Goal: Task Accomplishment & Management: Manage account settings

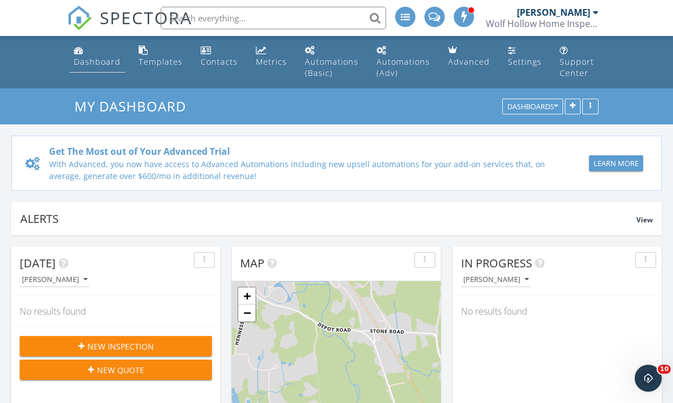
click at [92, 71] on link "Dashboard" at bounding box center [97, 57] width 56 height 32
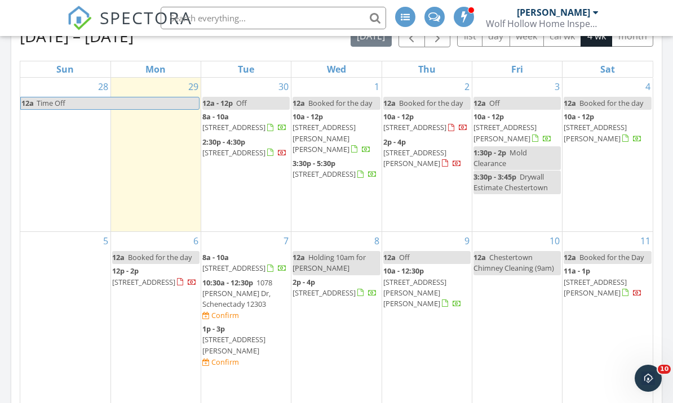
scroll to position [603, 0]
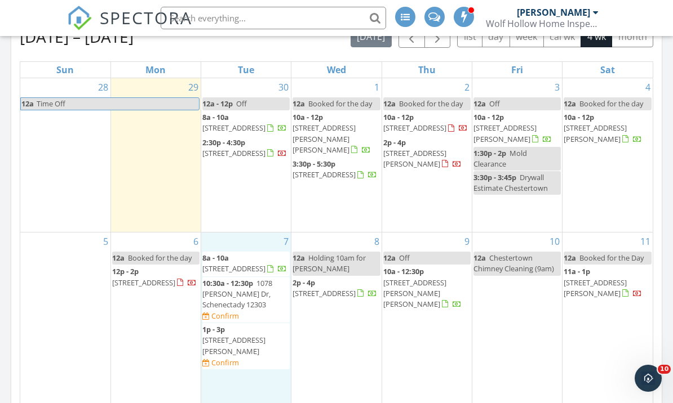
click at [258, 366] on div "7 8a - 10a 17 Dumbarton drive , Bethlehem 12054 10:30a - 12:30p 1078 Eugene Dr,…" at bounding box center [246, 323] width 90 height 180
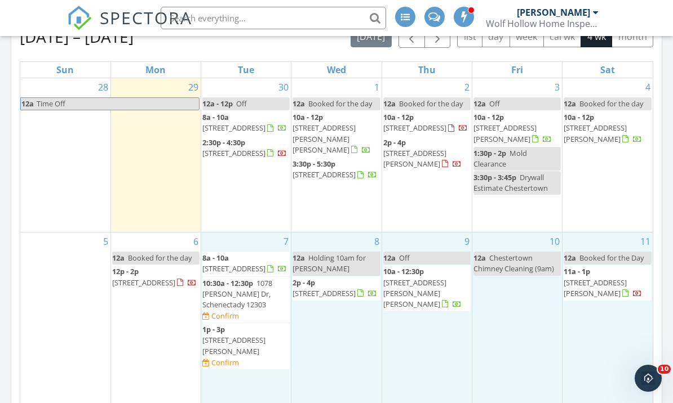
drag, startPoint x: 279, startPoint y: 368, endPoint x: 306, endPoint y: 384, distance: 31.3
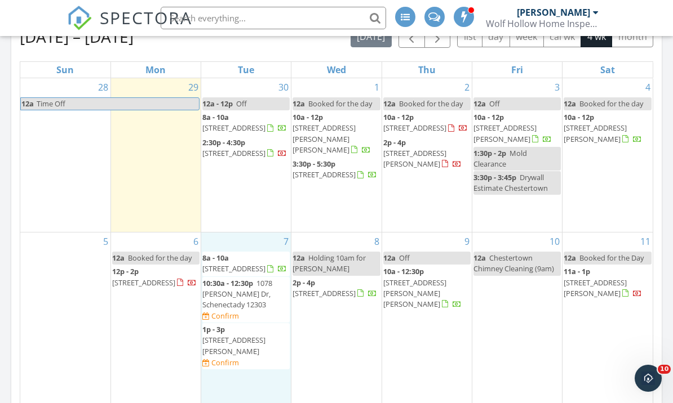
click at [258, 370] on div "7 8a - 10a 17 Dumbarton drive , Bethlehem 12054 10:30a - 12:30p 1078 Eugene Dr,…" at bounding box center [246, 323] width 90 height 180
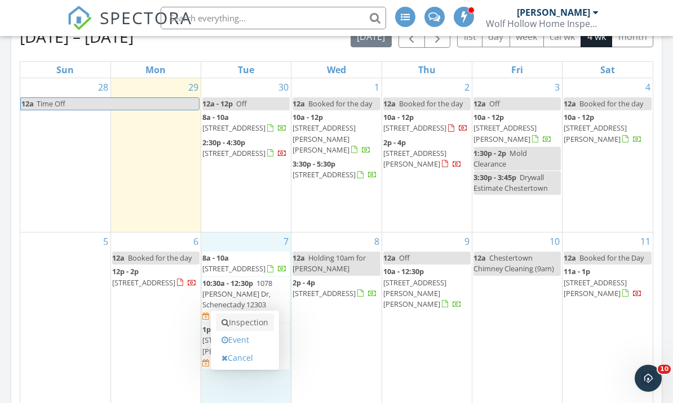
click at [246, 328] on link "Inspection" at bounding box center [245, 323] width 58 height 18
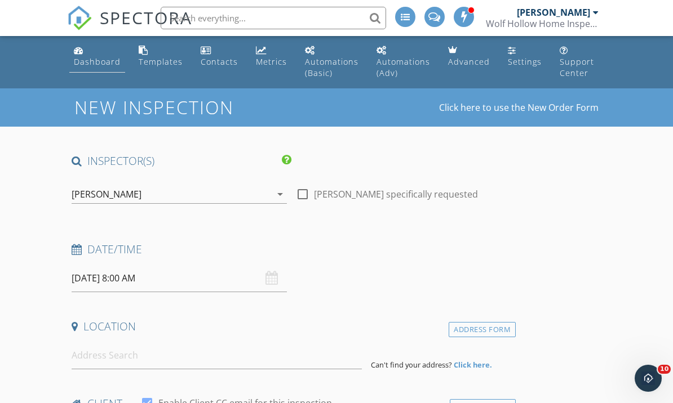
click at [91, 61] on div "Dashboard" at bounding box center [97, 61] width 47 height 11
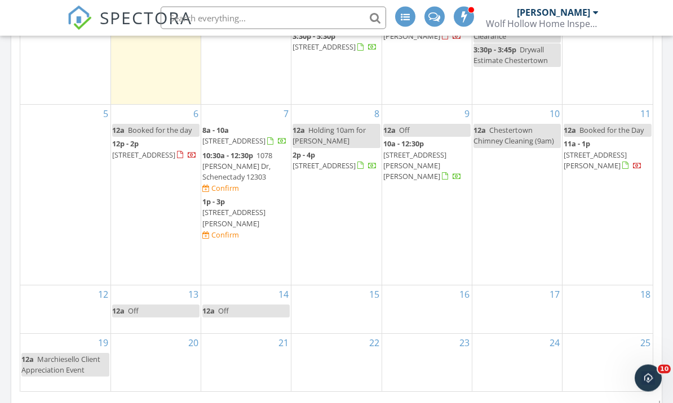
scroll to position [731, 0]
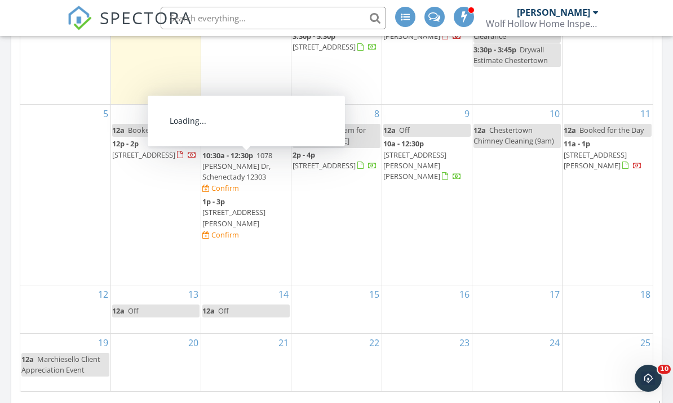
click at [229, 172] on span "1078 [PERSON_NAME] Dr, Schenectady 12303" at bounding box center [237, 166] width 70 height 32
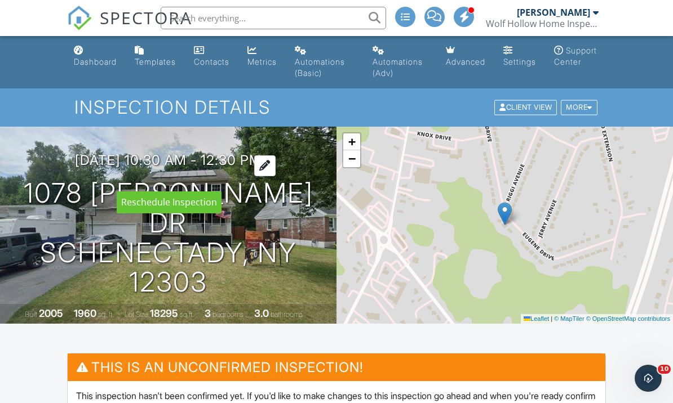
click at [275, 176] on div at bounding box center [264, 165] width 21 height 21
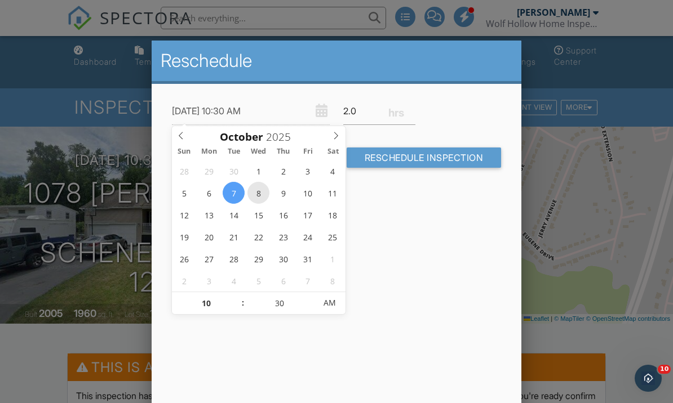
type input "10/08/2025 10:30 AM"
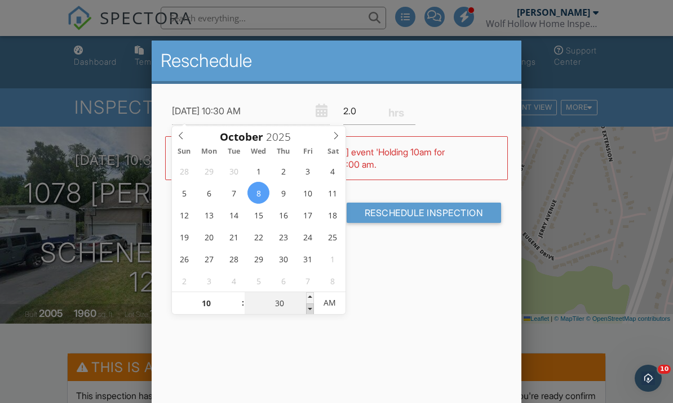
type input "25"
type input "10/08/2025 10:25 AM"
click at [310, 312] on span at bounding box center [310, 309] width 8 height 11
type input "20"
type input "10/08/2025 10:20 AM"
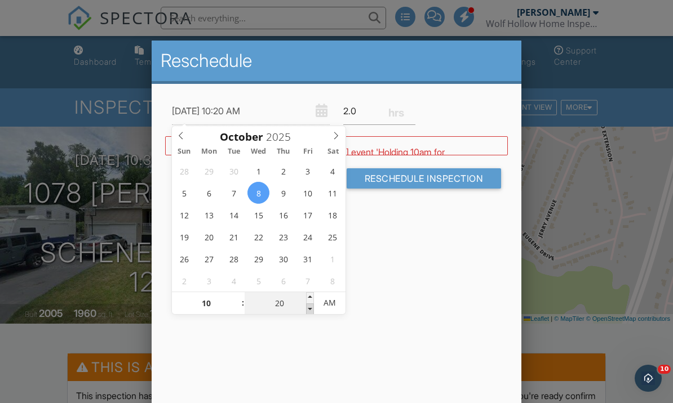
click at [310, 312] on span at bounding box center [310, 309] width 8 height 11
type input "15"
type input "10/08/2025 10:15 AM"
click at [311, 312] on span at bounding box center [310, 309] width 8 height 11
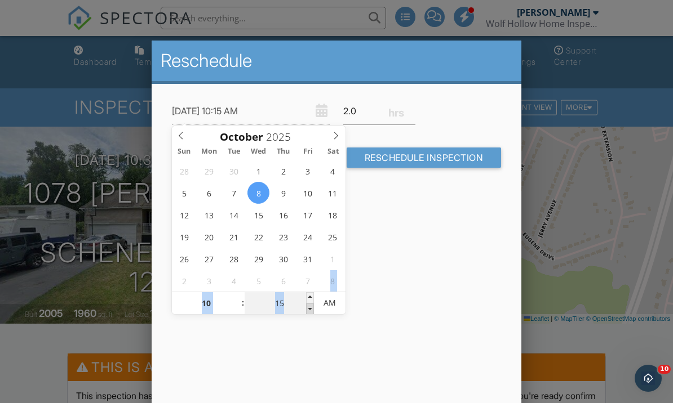
type input "10"
type input "10/08/2025 10:10 AM"
click at [312, 313] on span at bounding box center [310, 309] width 8 height 11
type input "05"
type input "10/08/2025 10:05 AM"
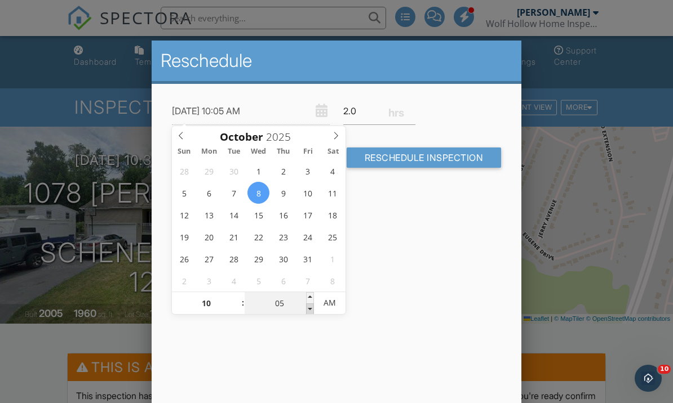
click at [312, 313] on span at bounding box center [310, 309] width 8 height 11
type input "00"
type input "10/08/2025 10:00 AM"
click at [312, 313] on span at bounding box center [310, 309] width 8 height 11
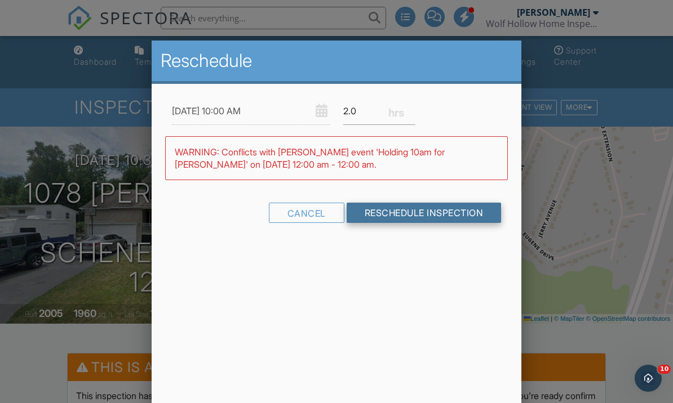
click at [435, 219] on input "Reschedule Inspection" at bounding box center [423, 213] width 155 height 20
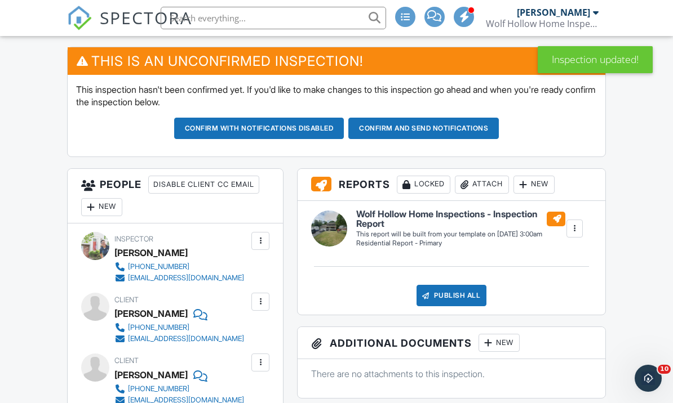
scroll to position [305, 0]
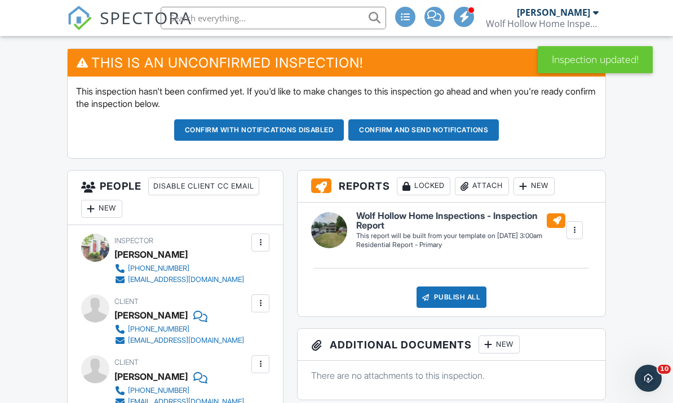
click at [461, 126] on button "Confirm and send notifications" at bounding box center [423, 129] width 150 height 21
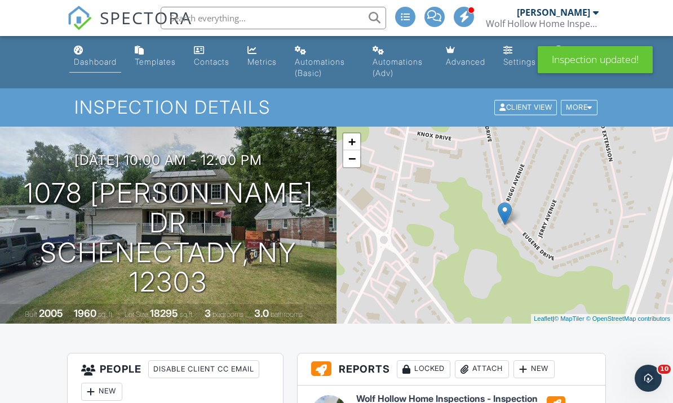
click at [98, 69] on link "Dashboard" at bounding box center [95, 57] width 52 height 32
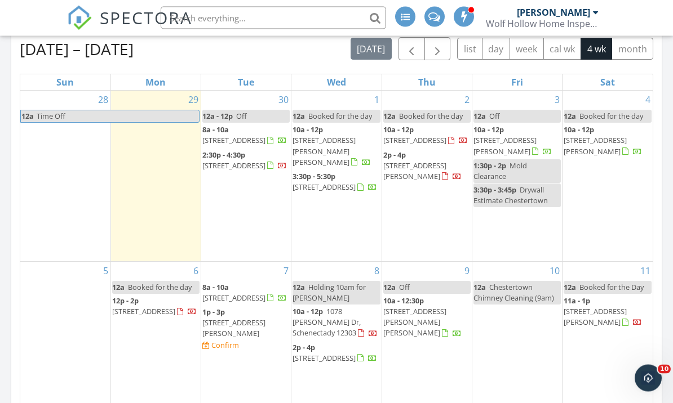
scroll to position [590, 0]
click at [328, 306] on span "1078 [PERSON_NAME] Dr, Schenectady 12303" at bounding box center [326, 322] width 68 height 32
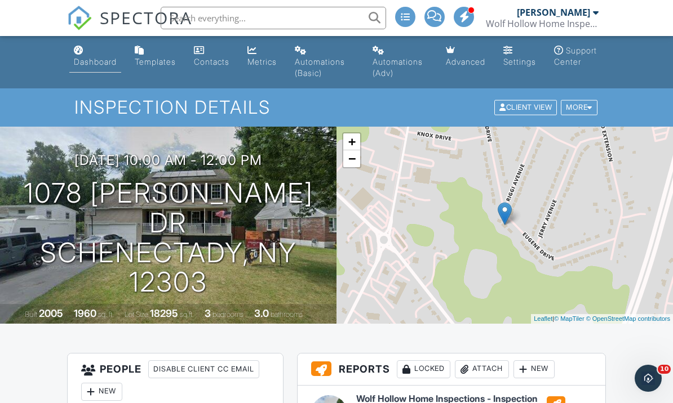
click at [89, 65] on div "Dashboard" at bounding box center [95, 62] width 43 height 10
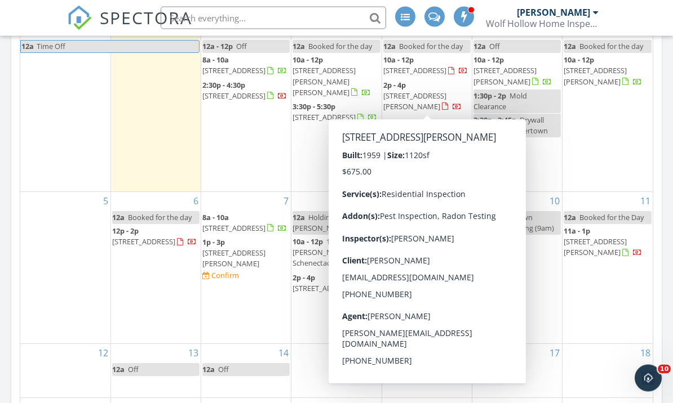
scroll to position [663, 0]
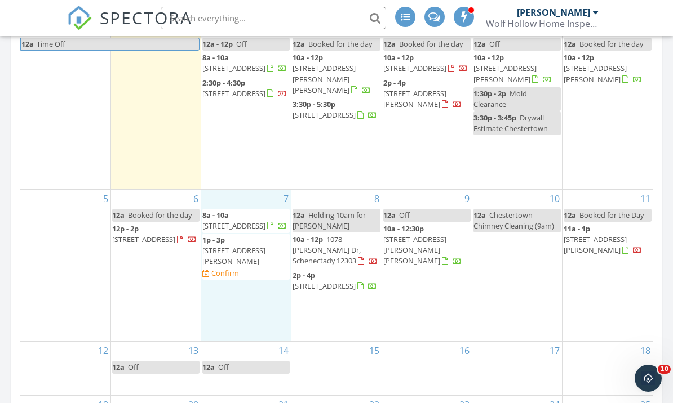
click at [259, 280] on div "7 8a - 10a [STREET_ADDRESS] 1p - 3p [STREET_ADDRESS][PERSON_NAME] Confirm" at bounding box center [246, 266] width 90 height 152
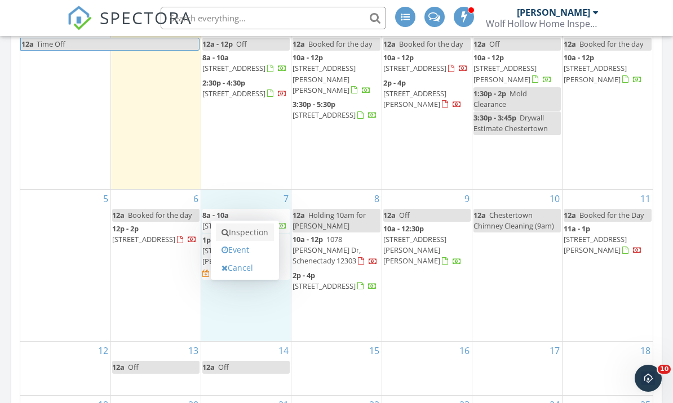
click at [237, 233] on link "Inspection" at bounding box center [245, 233] width 58 height 18
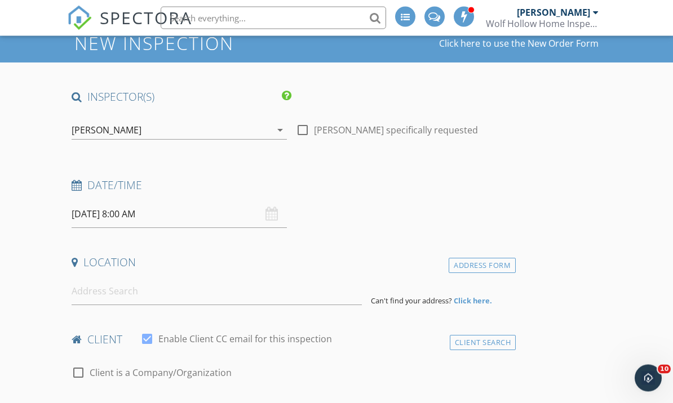
scroll to position [64, 0]
click at [235, 207] on input "[DATE] 8:00 AM" at bounding box center [179, 215] width 215 height 28
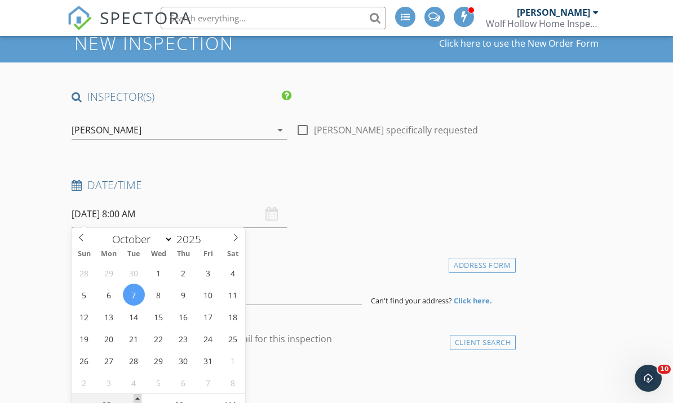
type input "09"
type input "10/07/2025 9:00 AM"
click at [140, 400] on span at bounding box center [138, 399] width 8 height 11
type input "10"
type input "10/07/2025 10:00 AM"
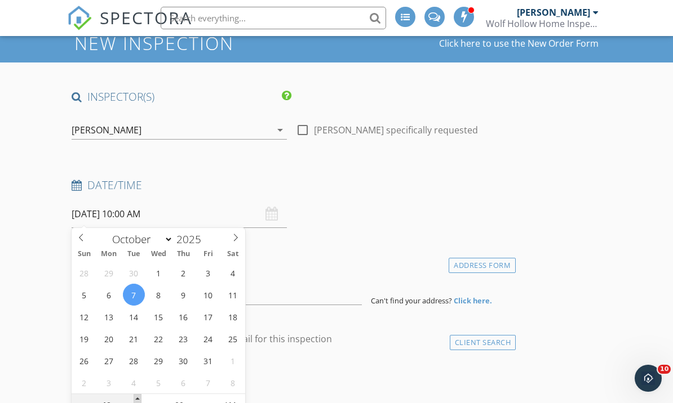
click at [140, 400] on span at bounding box center [138, 399] width 8 height 11
type input "11"
type input "10/07/2025 11:00 AM"
click at [140, 400] on span at bounding box center [138, 399] width 8 height 11
type input "12"
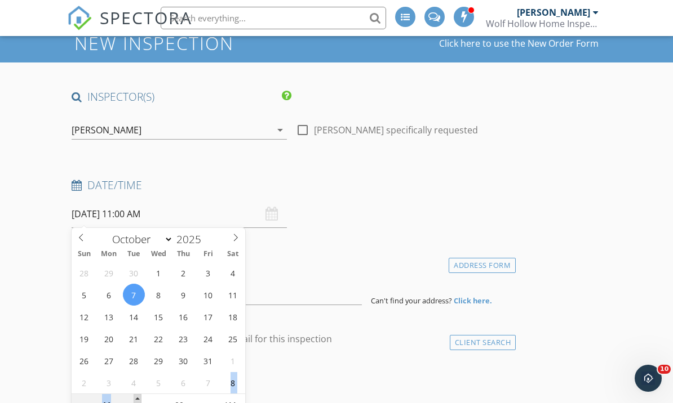
type input "10/07/2025 12:00 PM"
click at [140, 400] on span at bounding box center [138, 399] width 8 height 11
click at [322, 383] on div "check_box_outline_blank Client is a Company/Organization" at bounding box center [291, 378] width 439 height 29
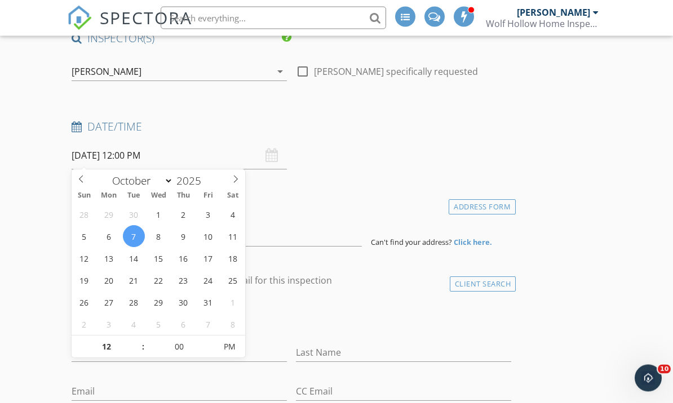
scroll to position [123, 0]
click at [361, 124] on h4 "Date/Time" at bounding box center [291, 127] width 439 height 15
click at [235, 143] on input "10/07/2025 12:00 PM" at bounding box center [179, 157] width 215 height 28
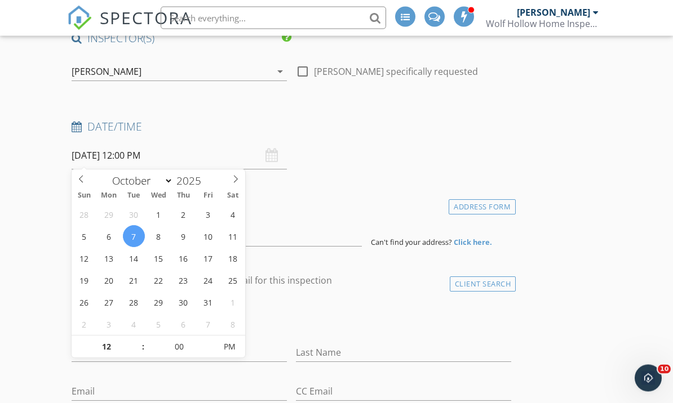
scroll to position [123, 0]
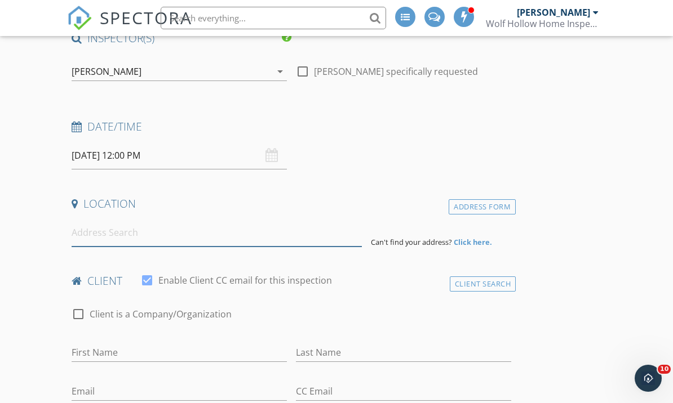
click at [348, 230] on input at bounding box center [217, 233] width 290 height 28
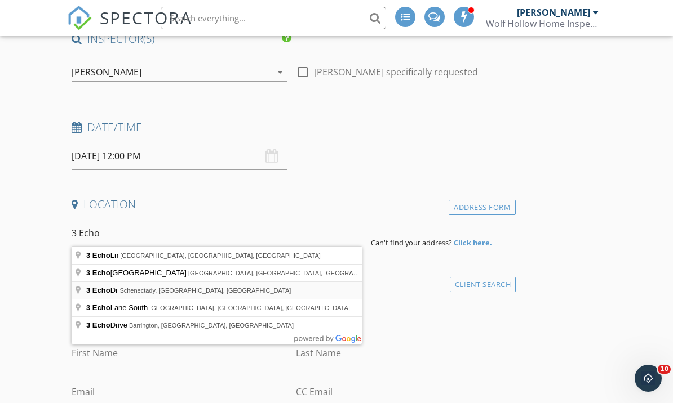
type input "3 Echo Dr, Schenectady, NY, USA"
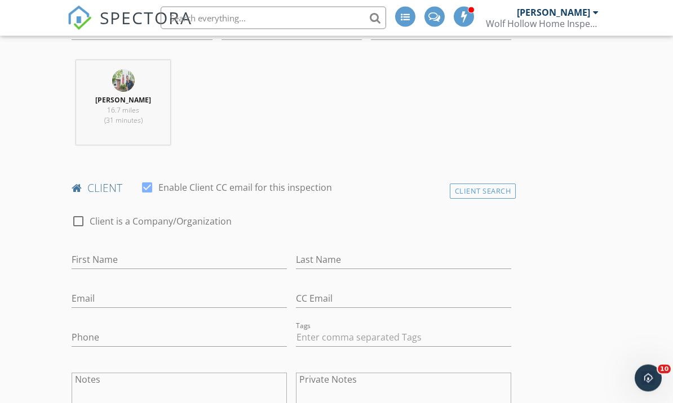
scroll to position [446, 0]
click at [144, 258] on input "First Name" at bounding box center [179, 260] width 215 height 19
type input "Thomas"
type input "Toshkoff"
click at [189, 297] on input "Email" at bounding box center [179, 299] width 215 height 19
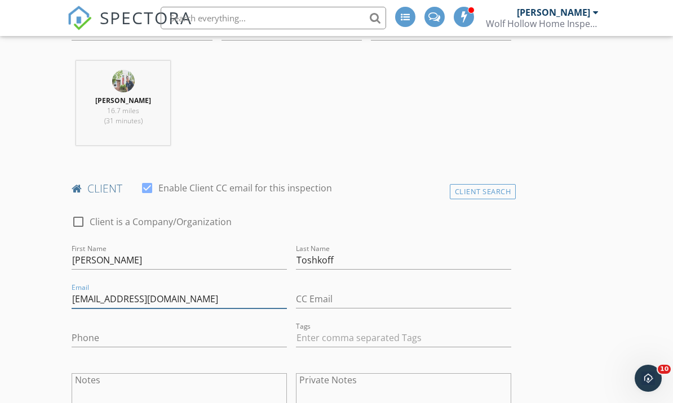
type input "thomastoshkoff@gmail.com"
click at [220, 334] on input "Phone" at bounding box center [179, 338] width 215 height 19
type input "347-217-4108"
click at [416, 322] on div at bounding box center [403, 340] width 215 height 37
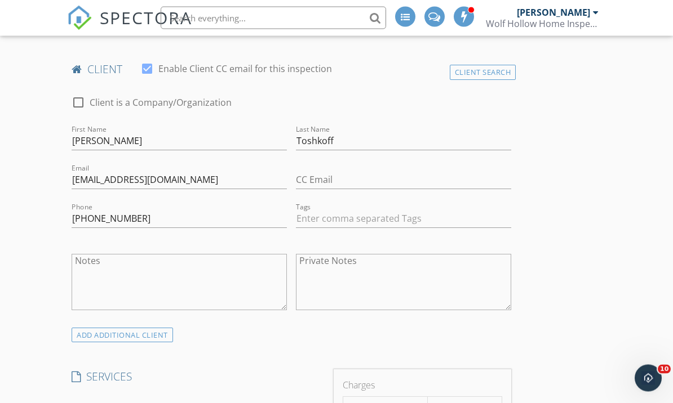
scroll to position [604, 0]
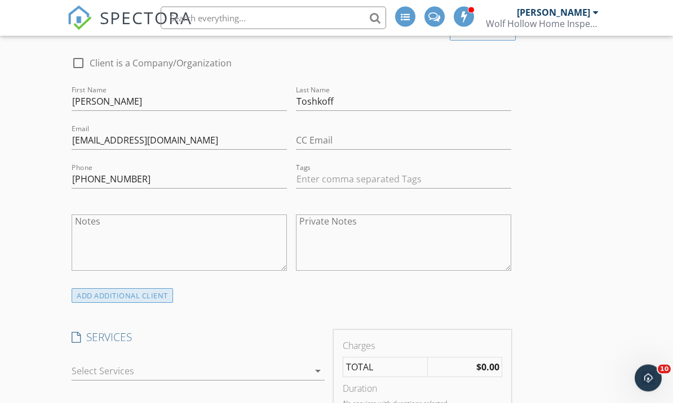
click at [158, 290] on div "ADD ADDITIONAL client" at bounding box center [122, 296] width 101 height 15
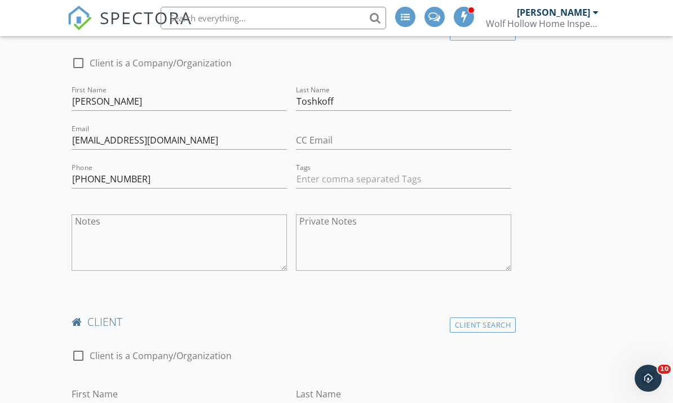
scroll to position [661, 0]
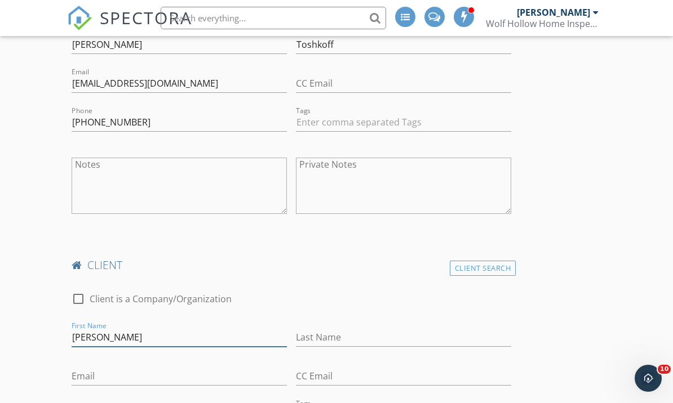
type input "Rachel"
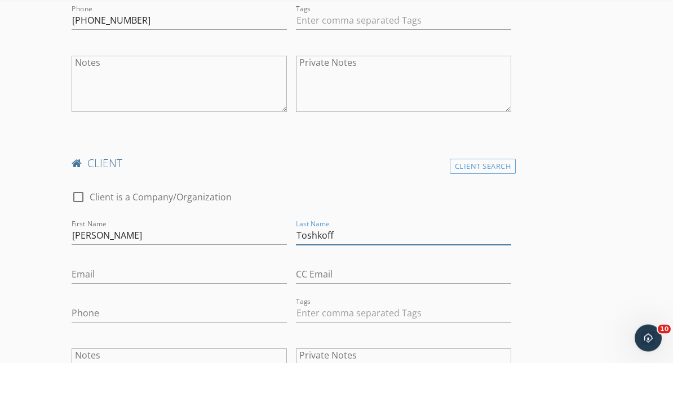
scroll to position [763, 0]
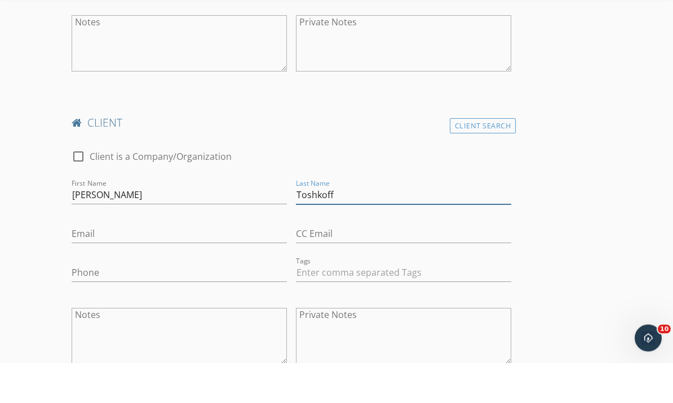
type input "Toshkoff"
click at [224, 304] on input "Phone" at bounding box center [179, 313] width 215 height 19
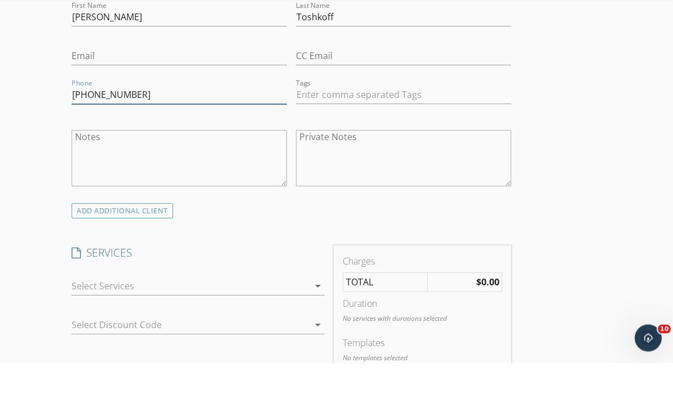
scroll to position [950, 0]
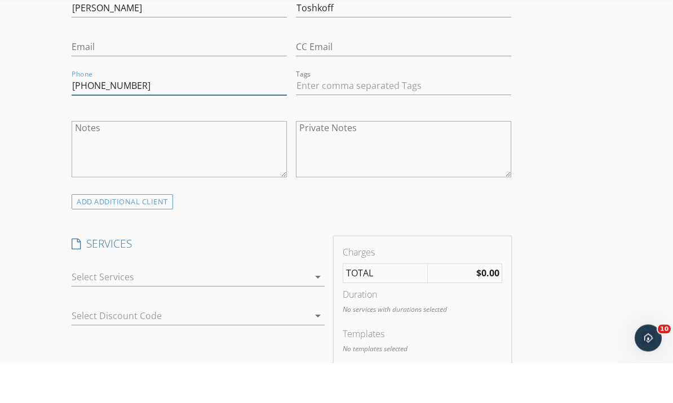
type input "516-524-7419"
click at [319, 311] on icon "arrow_drop_down" at bounding box center [318, 318] width 14 height 14
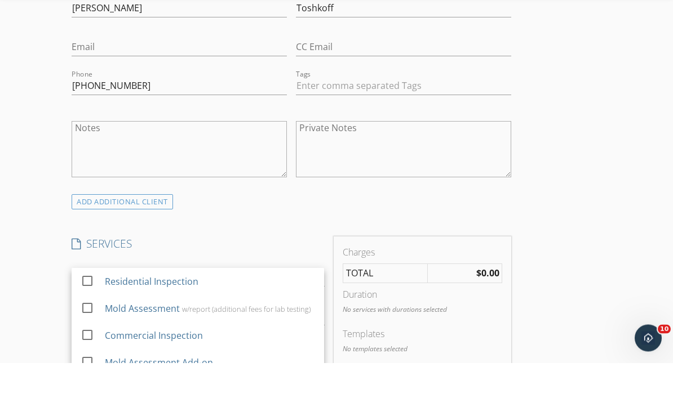
scroll to position [991, 0]
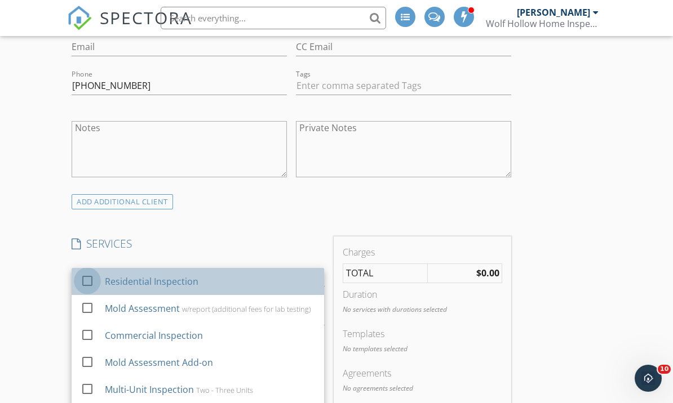
click at [87, 280] on div at bounding box center [87, 280] width 19 height 19
checkbox input "false"
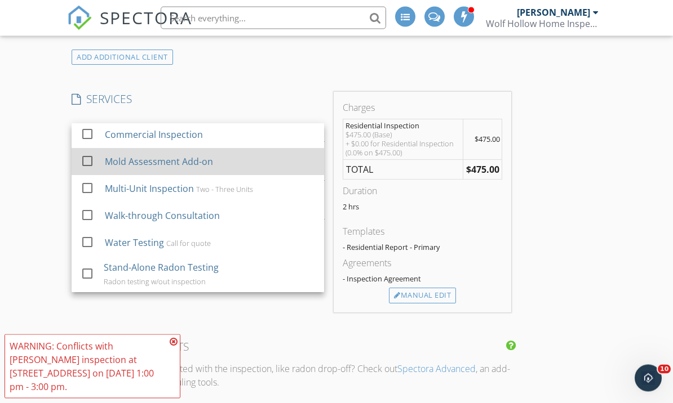
scroll to position [43, 0]
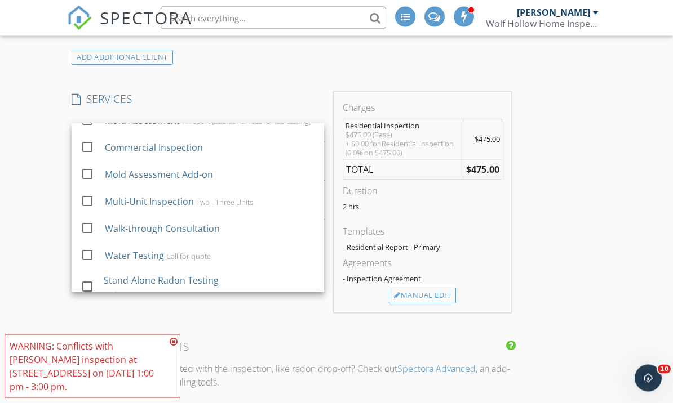
click at [278, 76] on div "INSPECTOR(S) check_box Alyssa Hackett PRIMARY Alyssa Hackett arrow_drop_down ch…" at bounding box center [291, 209] width 448 height 2381
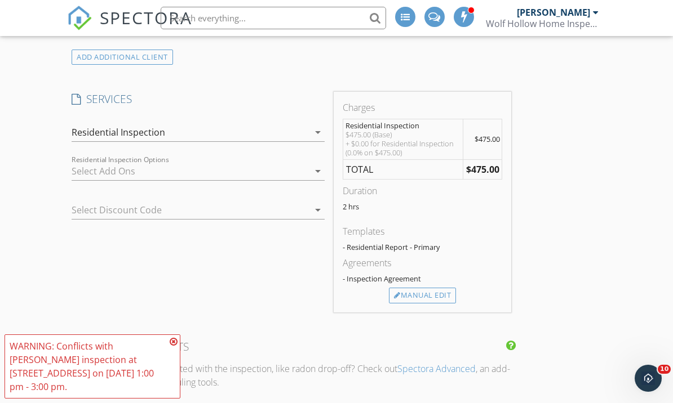
click at [320, 170] on icon "arrow_drop_down" at bounding box center [318, 172] width 14 height 14
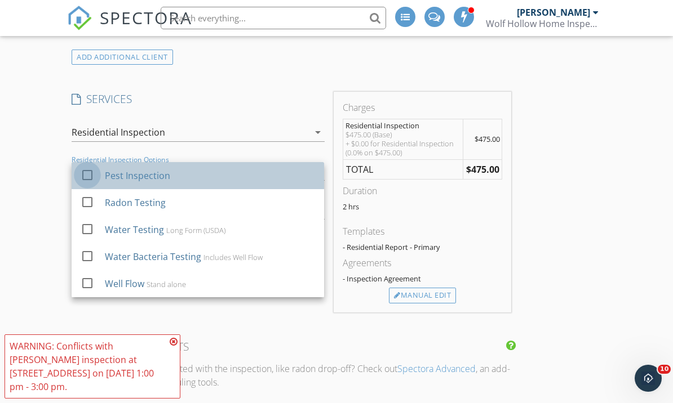
click at [86, 174] on div at bounding box center [87, 174] width 19 height 19
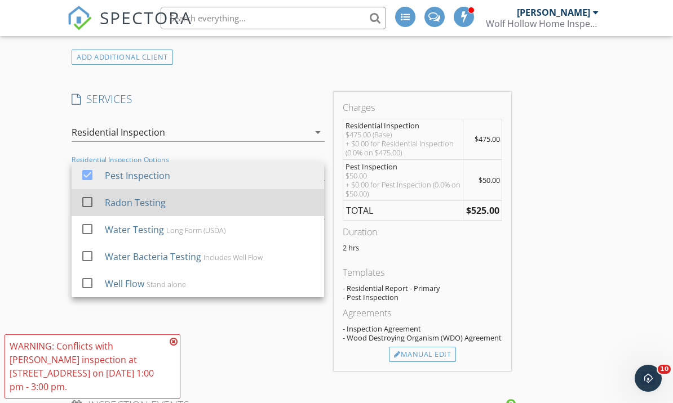
click at [88, 203] on div at bounding box center [87, 201] width 19 height 19
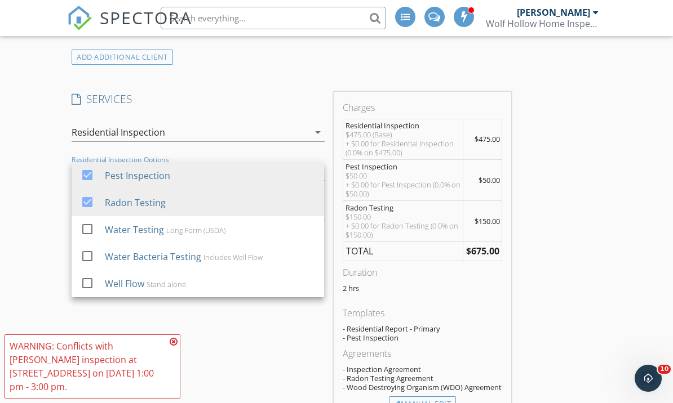
click at [221, 355] on div "SERVICES check_box Residential Inspection check_box_outline_blank Mold Assessme…" at bounding box center [197, 257] width 261 height 330
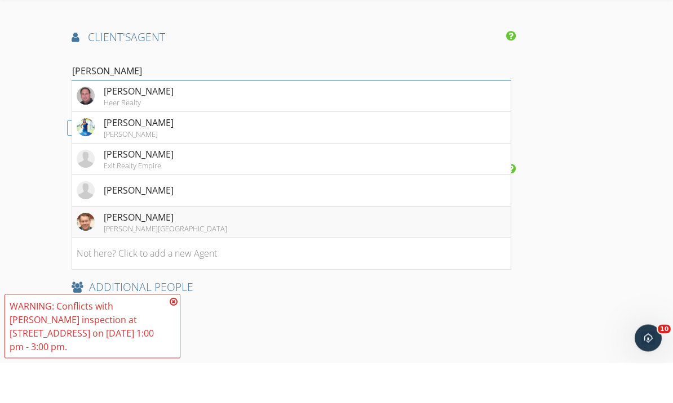
scroll to position [1782, 0]
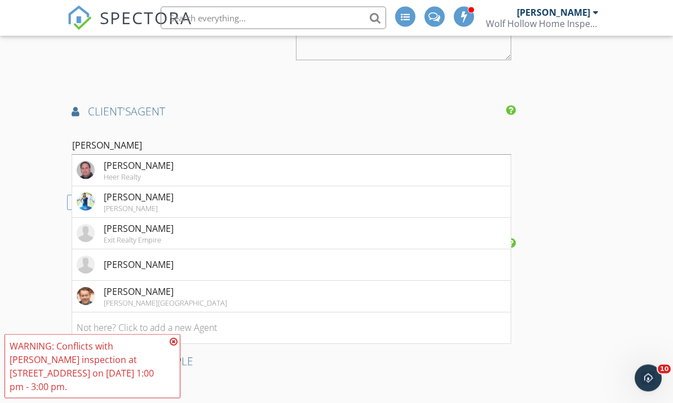
scroll to position [1688, 0]
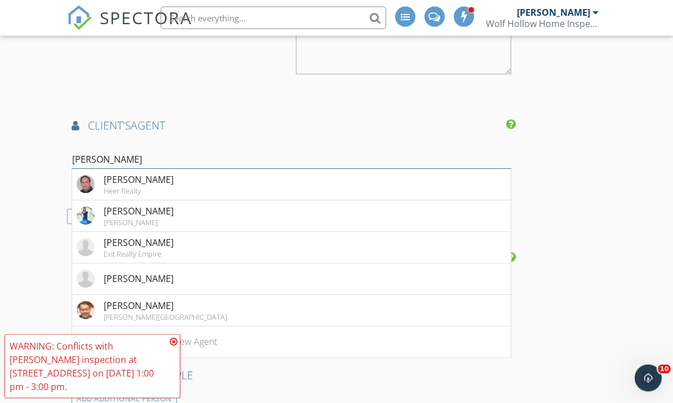
click at [299, 155] on input "John" at bounding box center [291, 160] width 439 height 19
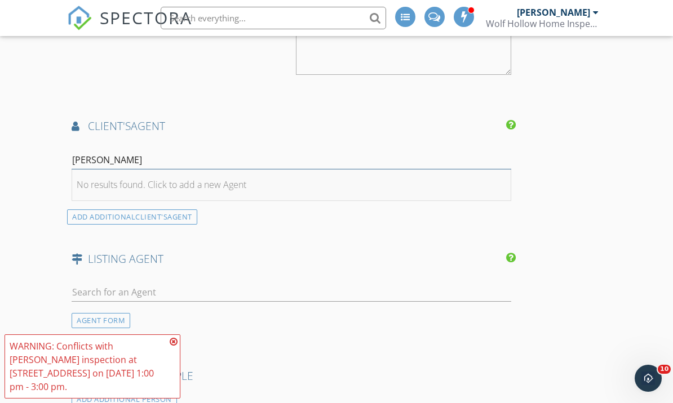
type input "[PERSON_NAME]"
click at [188, 183] on div "No results found. Click to add a new Agent" at bounding box center [162, 185] width 170 height 14
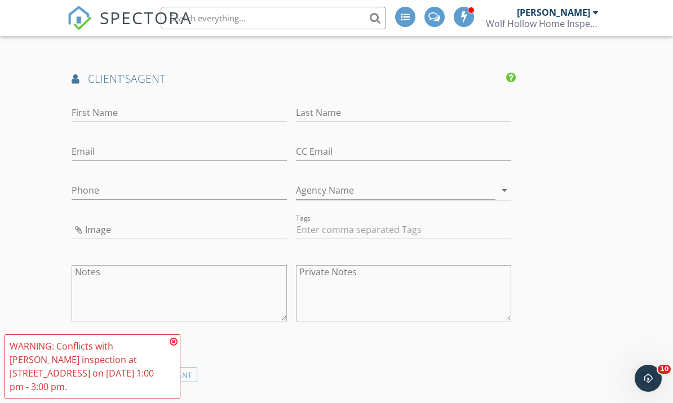
scroll to position [1708, 0]
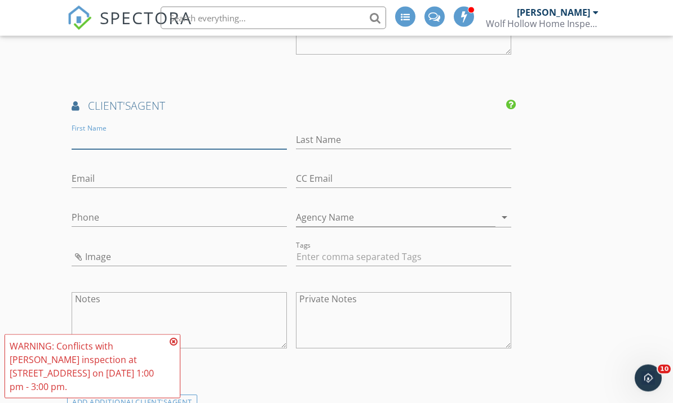
click at [187, 142] on input "First Name" at bounding box center [179, 140] width 215 height 19
type input "John"
click at [475, 131] on input "Last Name" at bounding box center [403, 140] width 215 height 19
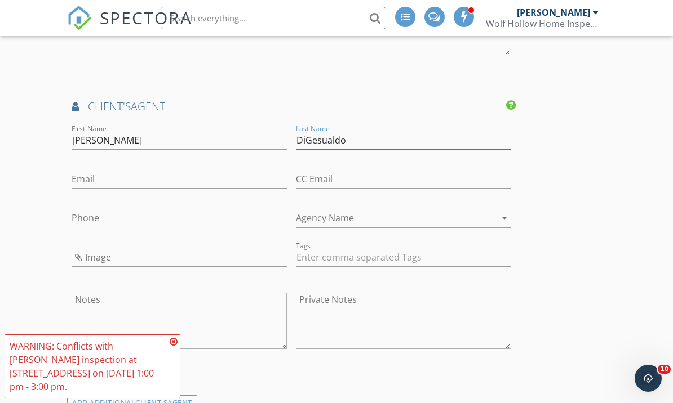
type input "DiGesualdo"
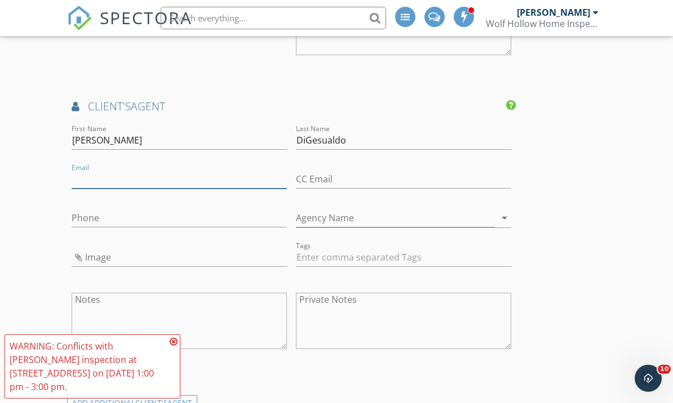
click at [191, 174] on input "Email" at bounding box center [179, 179] width 215 height 19
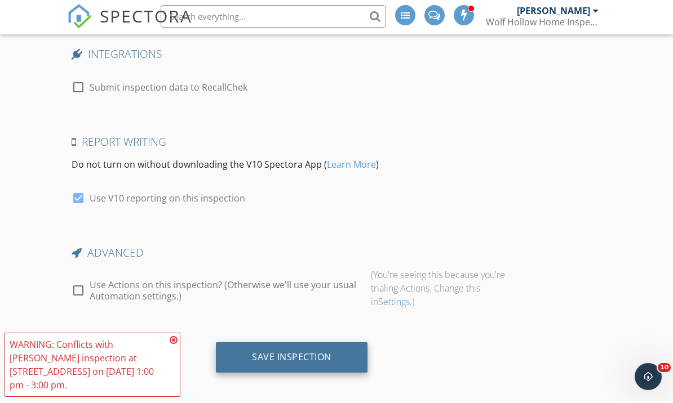
scroll to position [2533, 0]
type input "[EMAIL_ADDRESS][DOMAIN_NAME]"
click at [279, 353] on div "Save Inspection" at bounding box center [291, 358] width 79 height 11
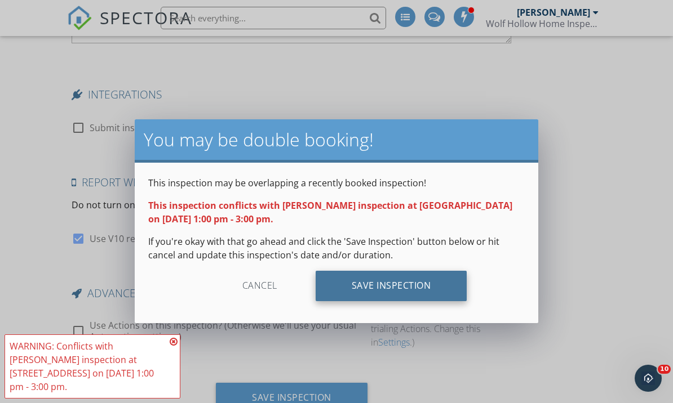
click at [417, 292] on div "Save Inspection" at bounding box center [391, 286] width 152 height 30
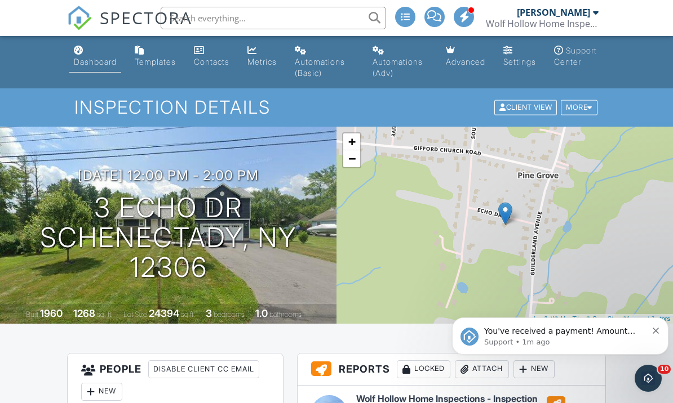
click at [87, 66] on div "Dashboard" at bounding box center [95, 62] width 43 height 10
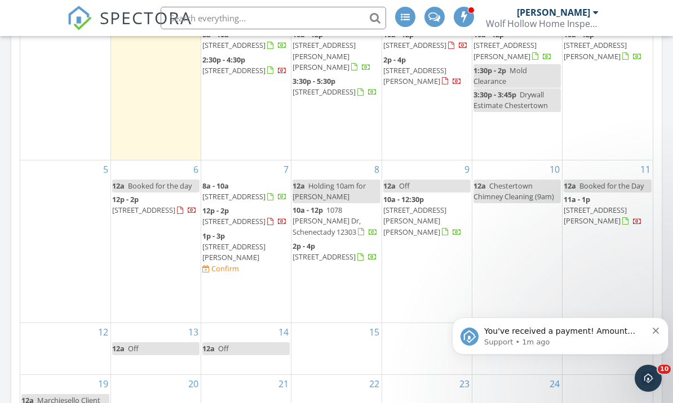
scroll to position [675, 0]
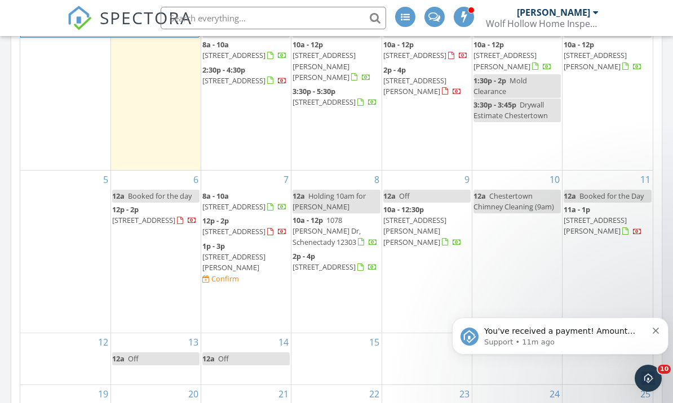
click at [228, 171] on div "7" at bounding box center [246, 180] width 90 height 18
click at [237, 171] on div "7" at bounding box center [246, 180] width 90 height 18
click at [260, 171] on div "7" at bounding box center [246, 180] width 90 height 18
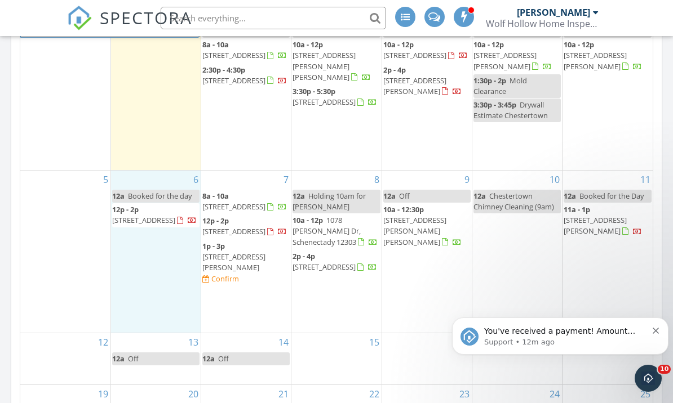
click at [141, 246] on div "6 12a Booked for the day 12p - 2p [STREET_ADDRESS]" at bounding box center [156, 252] width 90 height 162
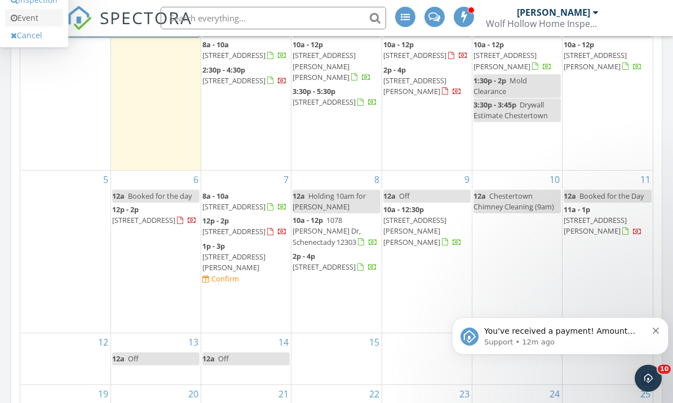
click at [29, 21] on link "Event" at bounding box center [34, 18] width 58 height 18
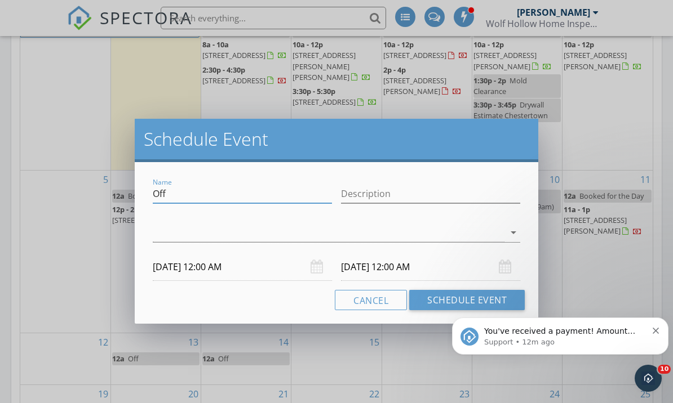
click at [279, 193] on input "Off" at bounding box center [242, 194] width 179 height 19
type input "O"
type input "Booked for the day"
click at [516, 230] on icon "arrow_drop_down" at bounding box center [513, 233] width 14 height 14
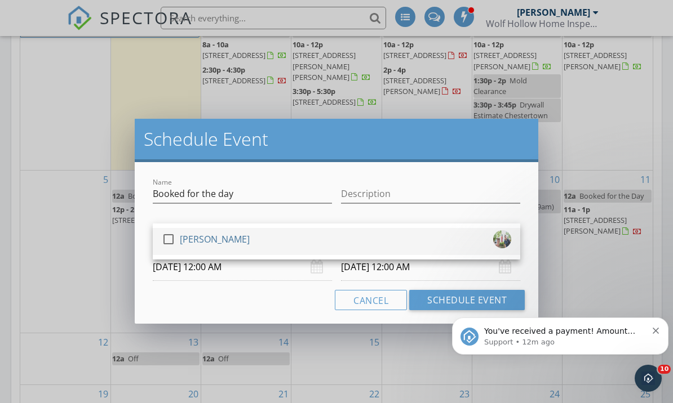
click at [159, 238] on div at bounding box center [168, 239] width 19 height 19
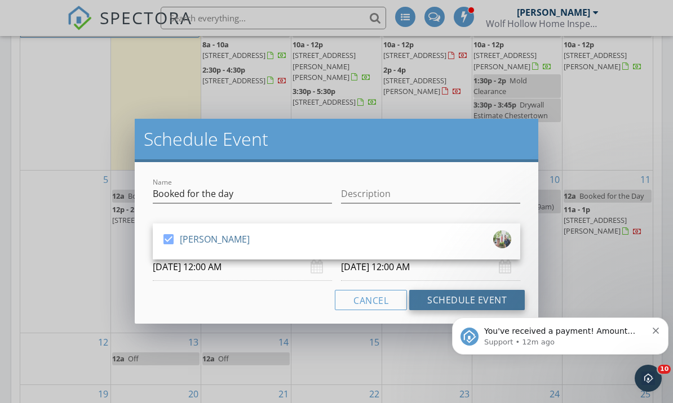
click at [503, 307] on button "Schedule Event" at bounding box center [466, 300] width 115 height 20
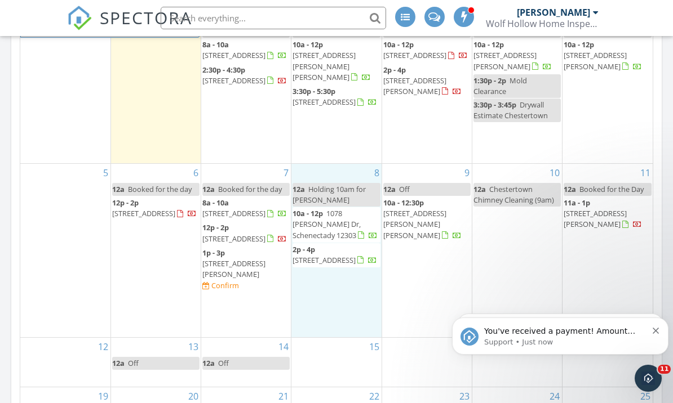
click at [324, 164] on div "8 12a Holding 10am for [PERSON_NAME] 10a - 12p [STREET_ADDRESS][PERSON_NAME] 2p…" at bounding box center [336, 251] width 90 height 174
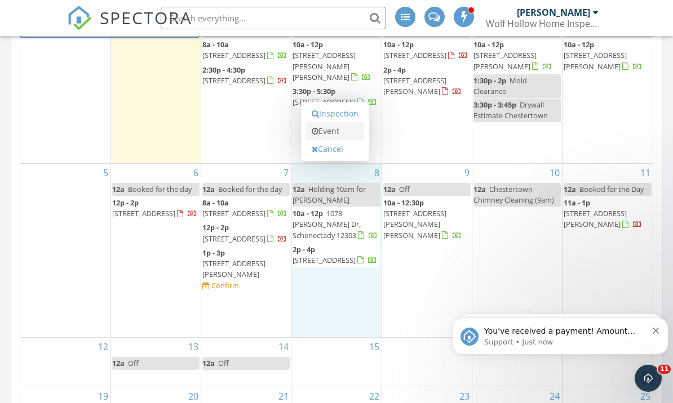
click at [348, 134] on link "Event" at bounding box center [335, 131] width 58 height 18
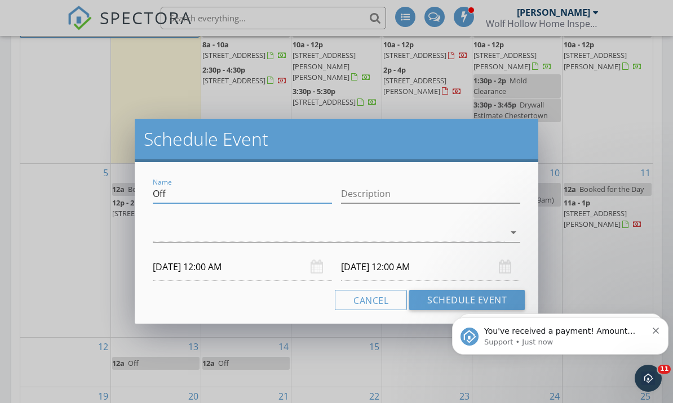
click at [257, 193] on input "Off" at bounding box center [242, 194] width 179 height 19
type input "O"
type input "Booked for the day"
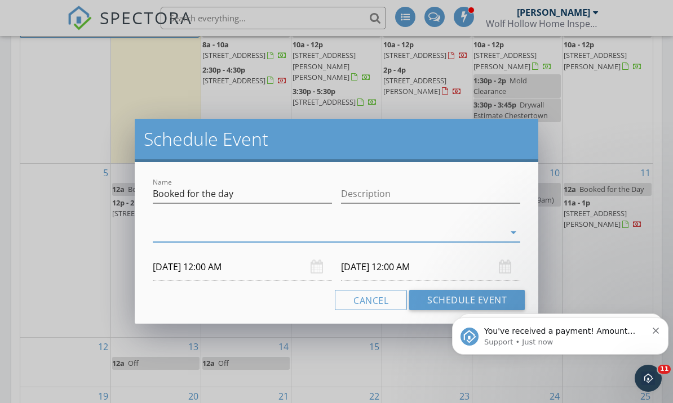
click at [511, 234] on icon "arrow_drop_down" at bounding box center [513, 233] width 14 height 14
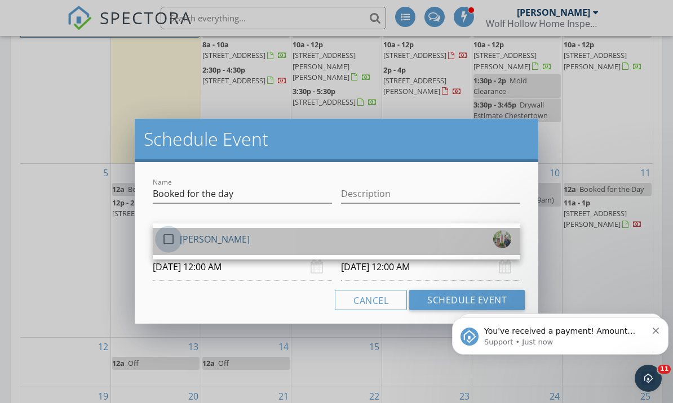
click at [167, 241] on div at bounding box center [168, 239] width 19 height 19
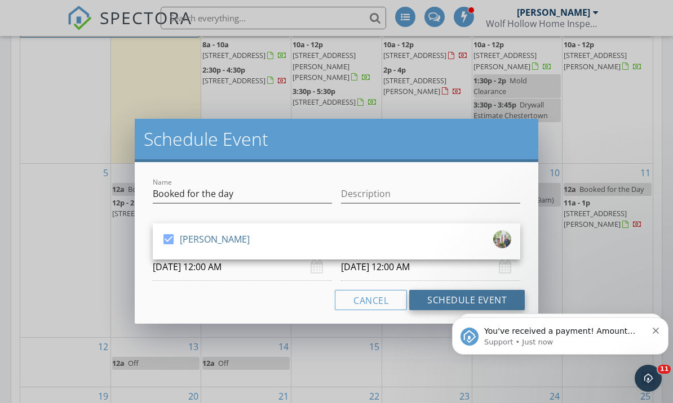
click at [464, 304] on button "Schedule Event" at bounding box center [466, 300] width 115 height 20
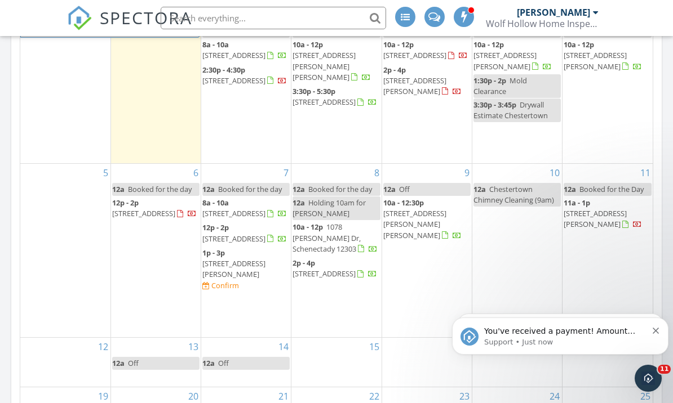
click at [315, 202] on div "12a Holding 10am for [PERSON_NAME]" at bounding box center [335, 208] width 87 height 21
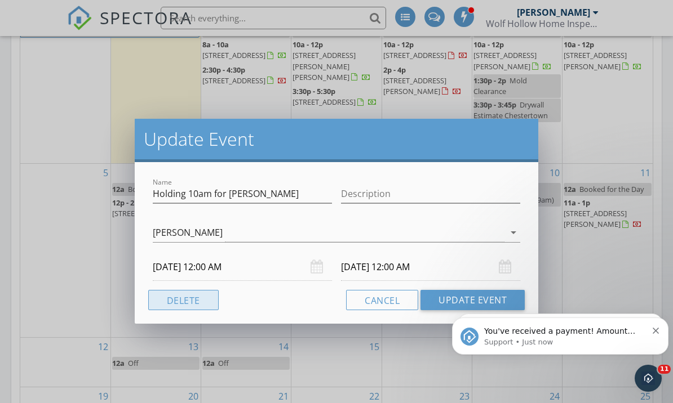
click at [187, 308] on button "Delete" at bounding box center [183, 300] width 70 height 20
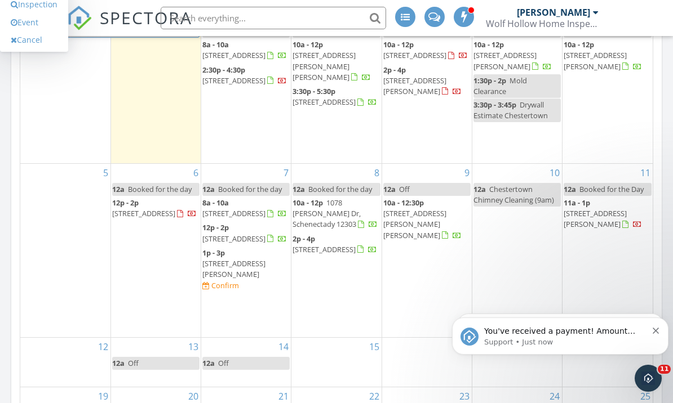
click at [497, 164] on div "10 12a Chestertown Chimney Cleaning (9am)" at bounding box center [517, 251] width 90 height 174
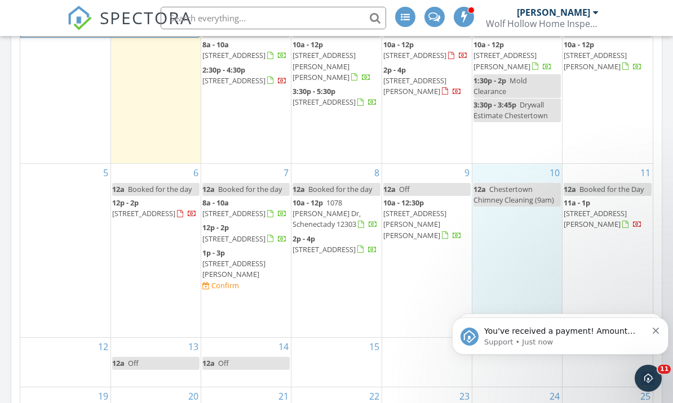
drag, startPoint x: 497, startPoint y: 159, endPoint x: 496, endPoint y: 192, distance: 32.7
click at [496, 190] on span "Chestertown Chimney Cleaning (9am)" at bounding box center [513, 194] width 81 height 21
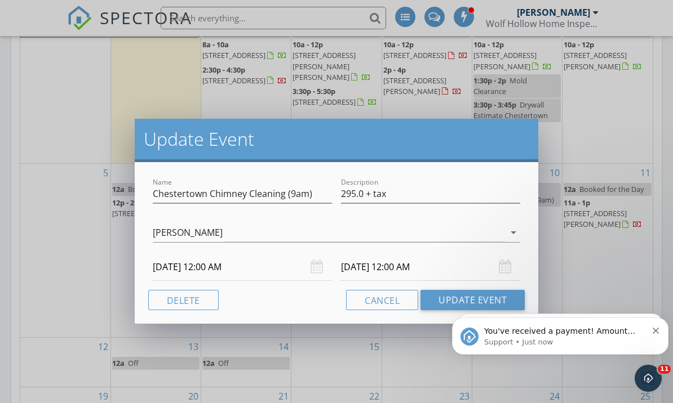
click at [61, 270] on div "Update Event Name Chestertown Chimney Cleaning (9am) Description 295.0 + tax [P…" at bounding box center [336, 201] width 673 height 403
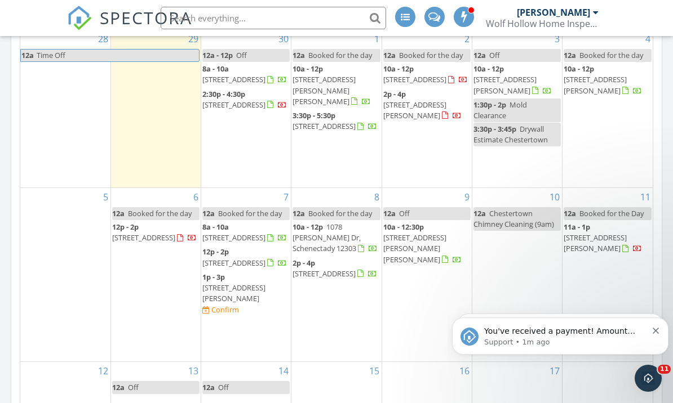
scroll to position [673, 0]
